Goal: Ask a question

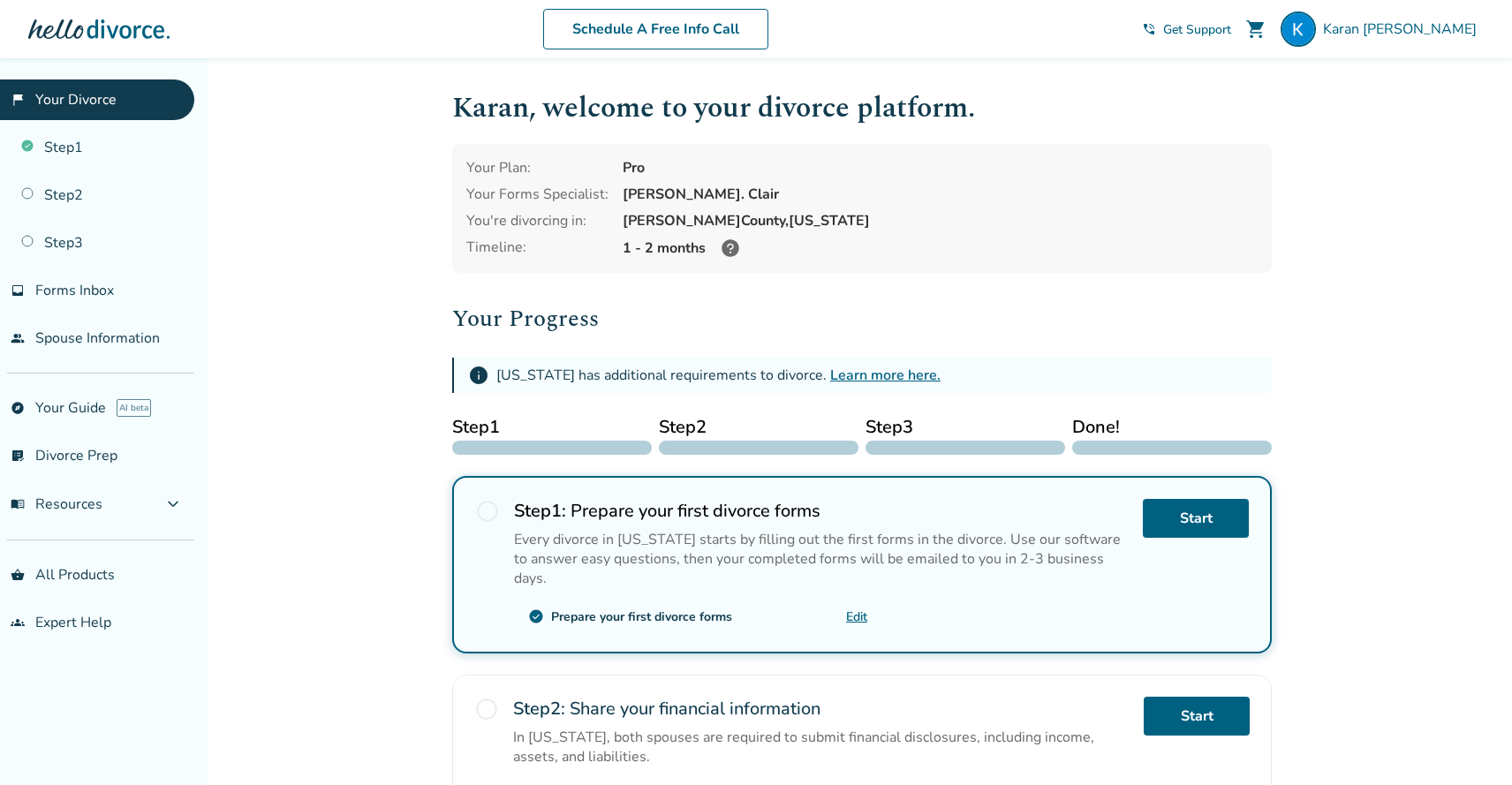
click at [1285, 37] on div "[PERSON_NAME] shopping_cart phone_in_talk Get Support menu" at bounding box center [1313, 29] width 342 height 35
click at [1231, 32] on span "Get Support" at bounding box center [1198, 29] width 68 height 17
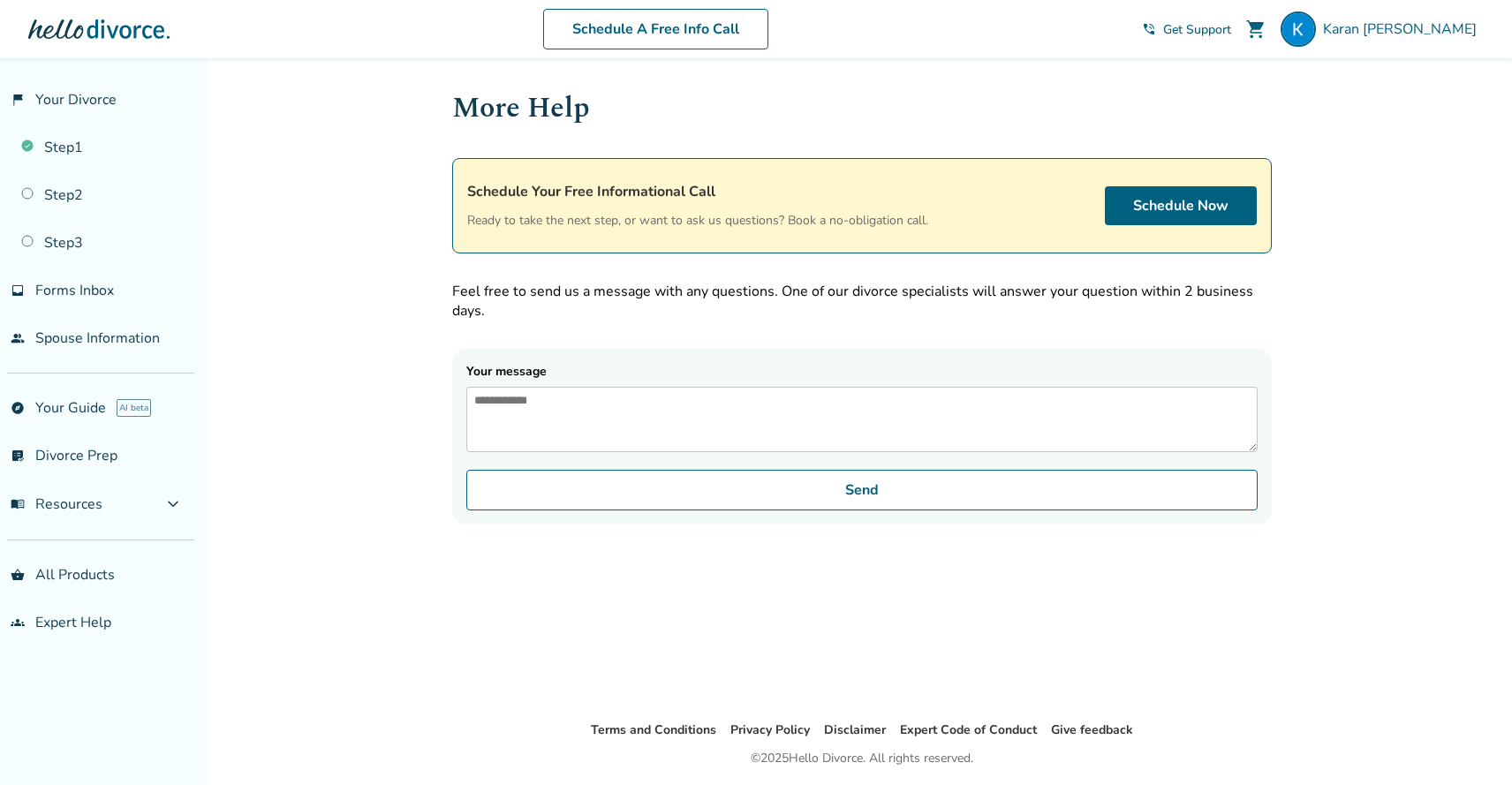
click at [801, 424] on textarea "Your message" at bounding box center [862, 419] width 791 height 65
click at [1170, 218] on link "Schedule Now" at bounding box center [1180, 206] width 152 height 39
